Goal: Find specific page/section: Find specific page/section

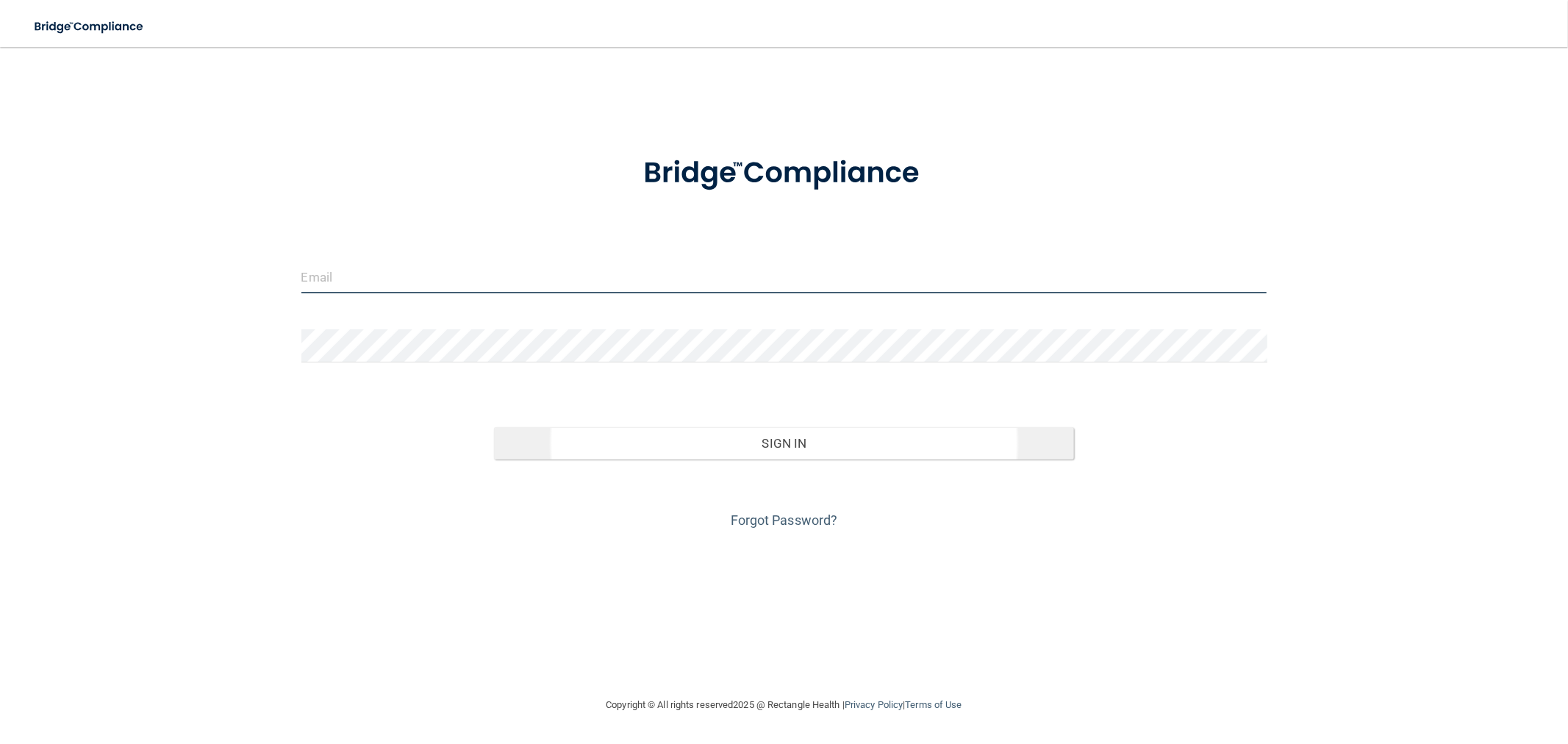
type input "[EMAIL_ADDRESS][DOMAIN_NAME]"
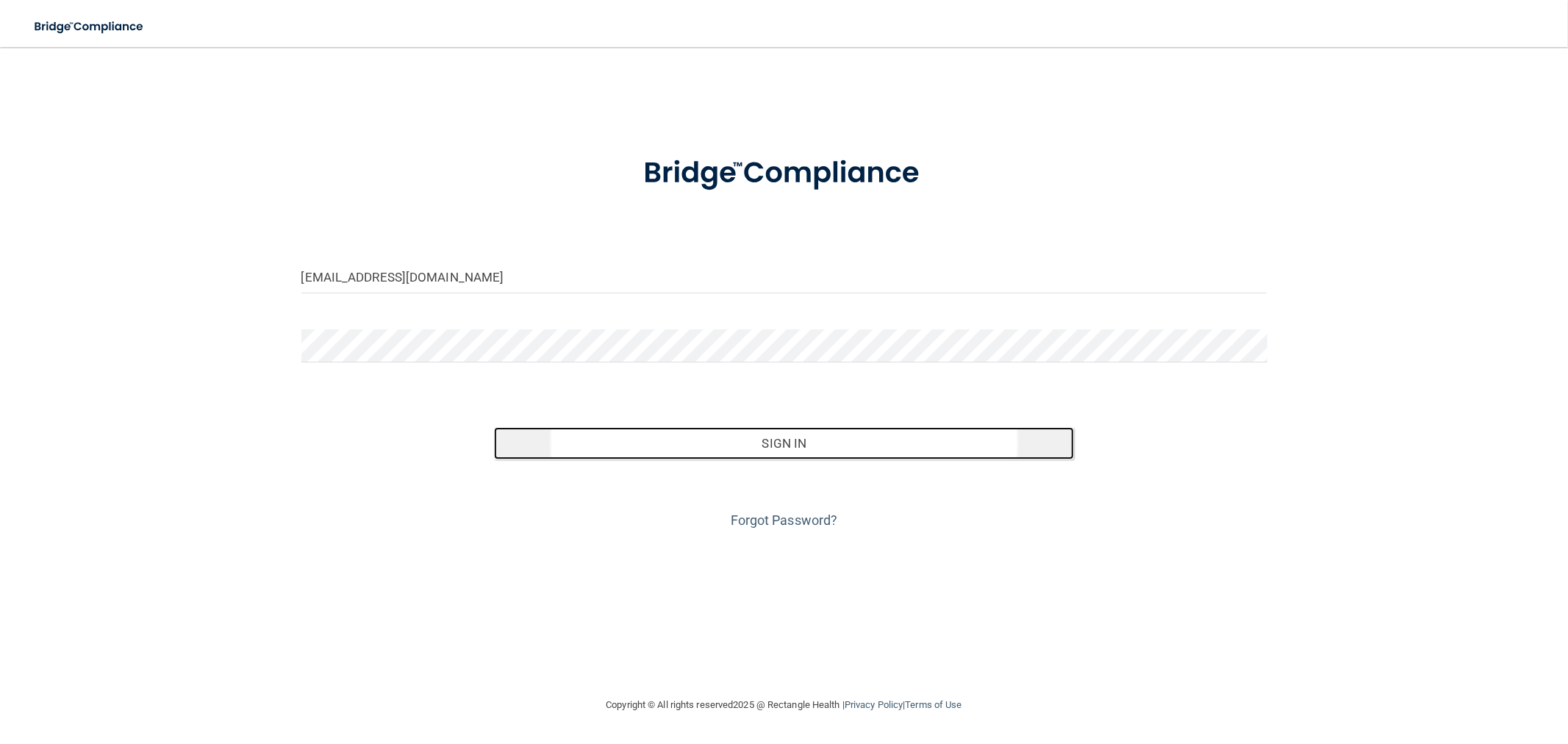
click at [557, 430] on button "Sign In" at bounding box center [783, 444] width 579 height 32
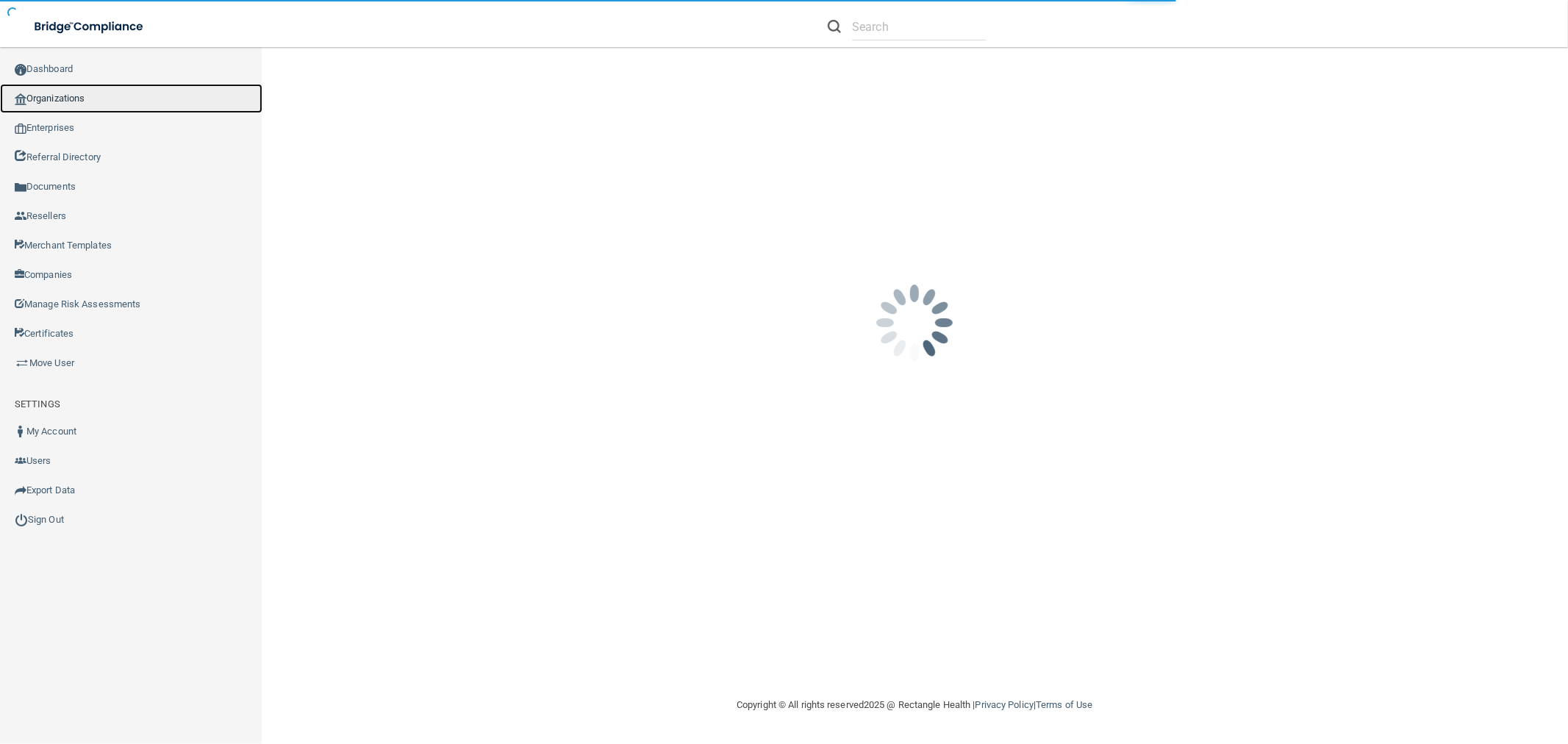
click at [125, 103] on link "Organizations" at bounding box center [131, 98] width 263 height 30
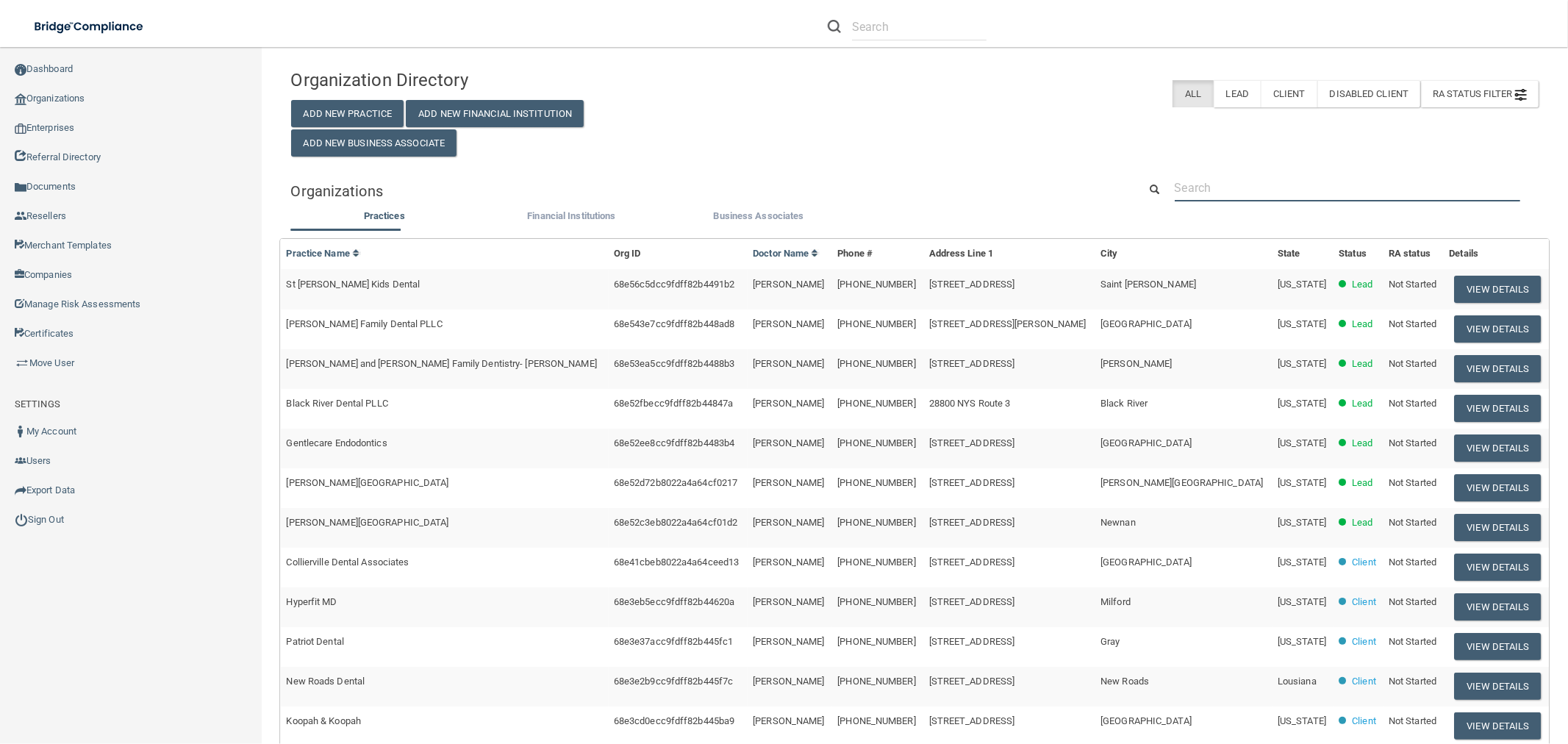
click at [1207, 180] on input "text" at bounding box center [1348, 188] width 345 height 27
paste input "[PERSON_NAME] DDS"
type input "[PERSON_NAME] DDS"
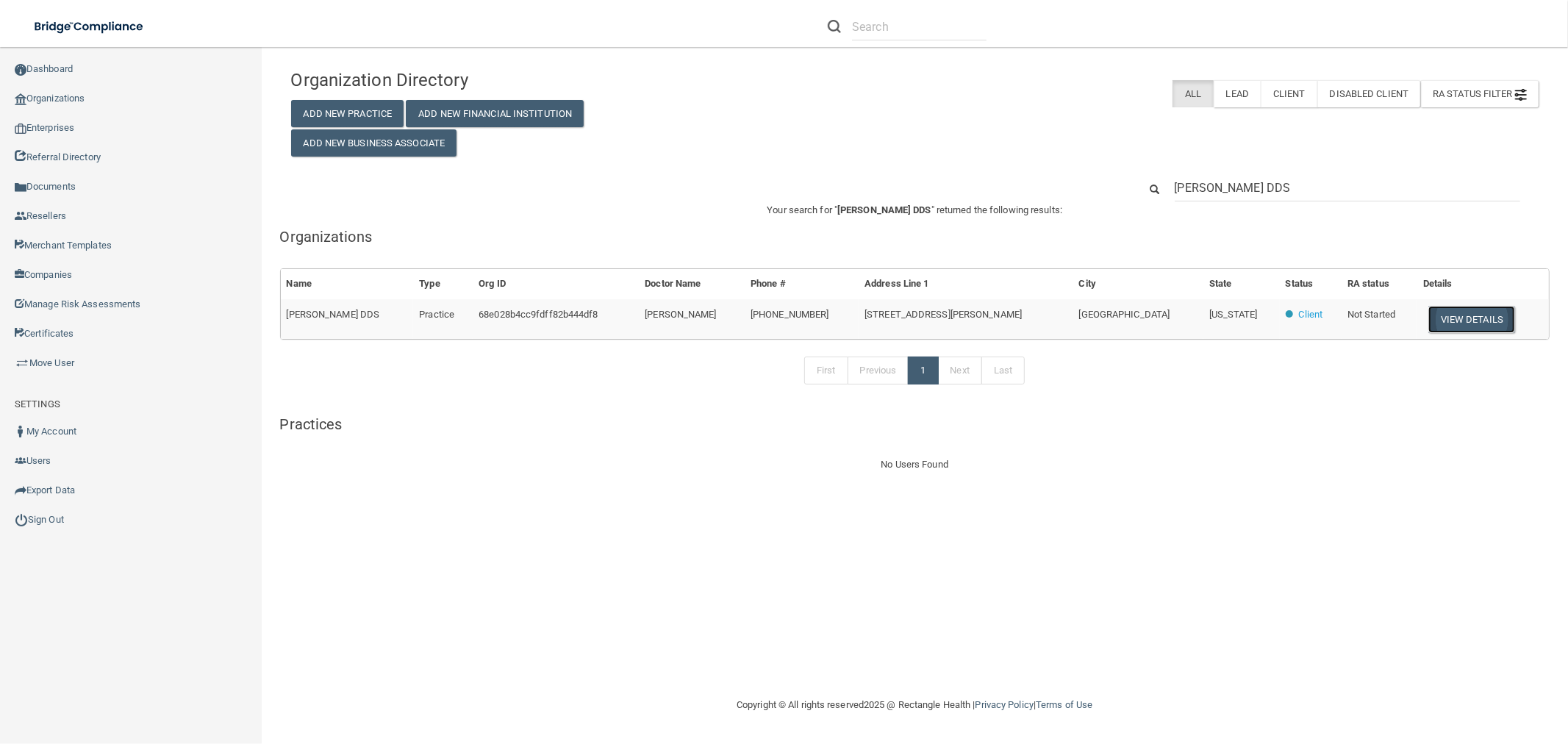
click at [1429, 310] on button "View Details" at bounding box center [1472, 319] width 86 height 27
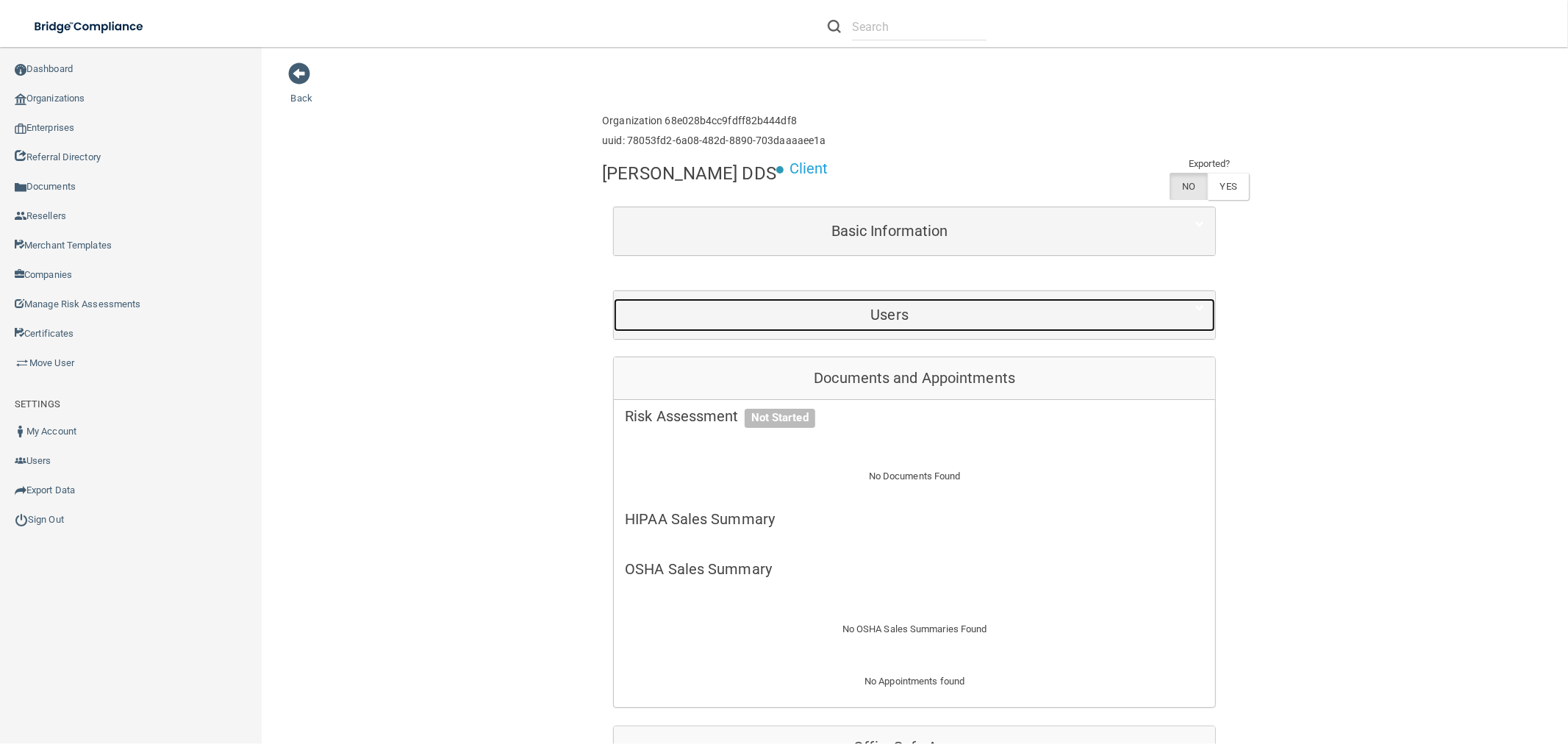
click at [971, 299] on div "Users" at bounding box center [889, 315] width 551 height 33
